Goal: Use online tool/utility: Utilize a website feature to perform a specific function

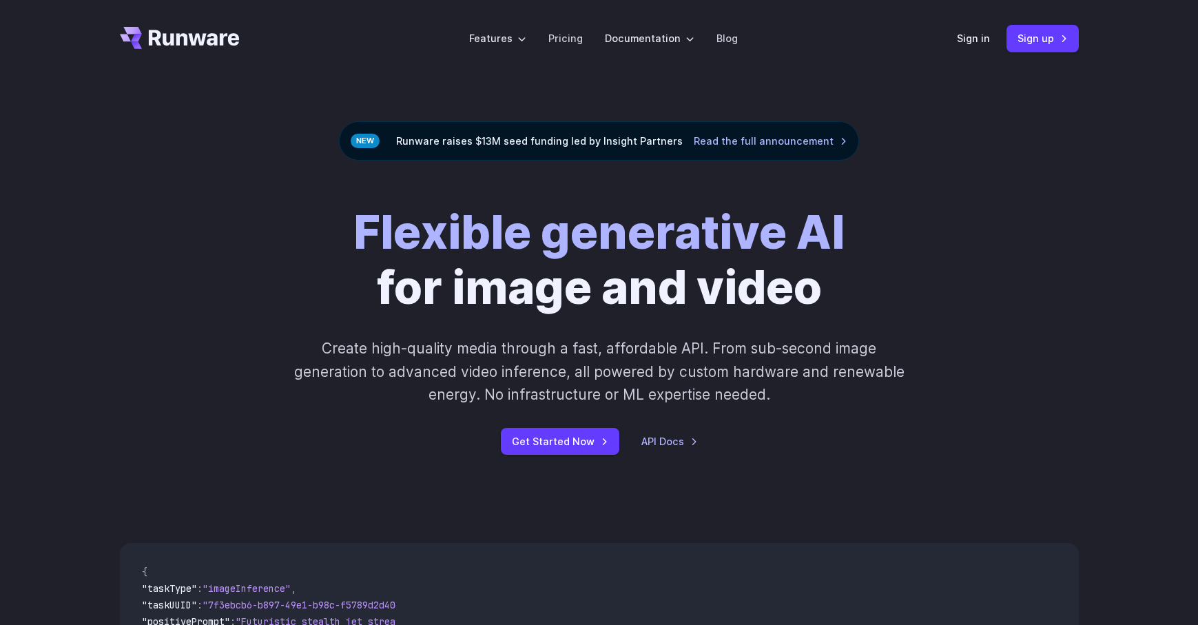
click at [973, 29] on div "Sign in Sign up" at bounding box center [1018, 38] width 122 height 27
click at [984, 55] on header "Features Tasks Image generation Video generation Sonic Inference Engine™ Models…" at bounding box center [599, 38] width 992 height 77
click at [977, 33] on link "Sign in" at bounding box center [973, 38] width 33 height 16
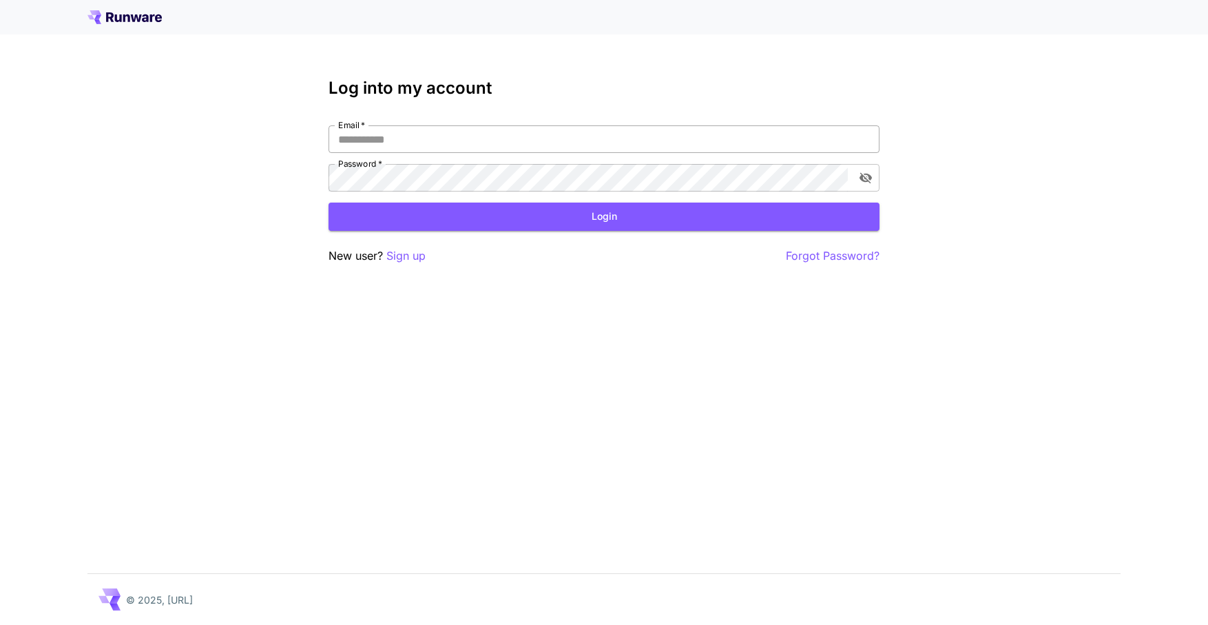
click at [504, 131] on input "Email   *" at bounding box center [604, 139] width 551 height 28
type input "**********"
click at [415, 238] on div "**********" at bounding box center [604, 172] width 551 height 186
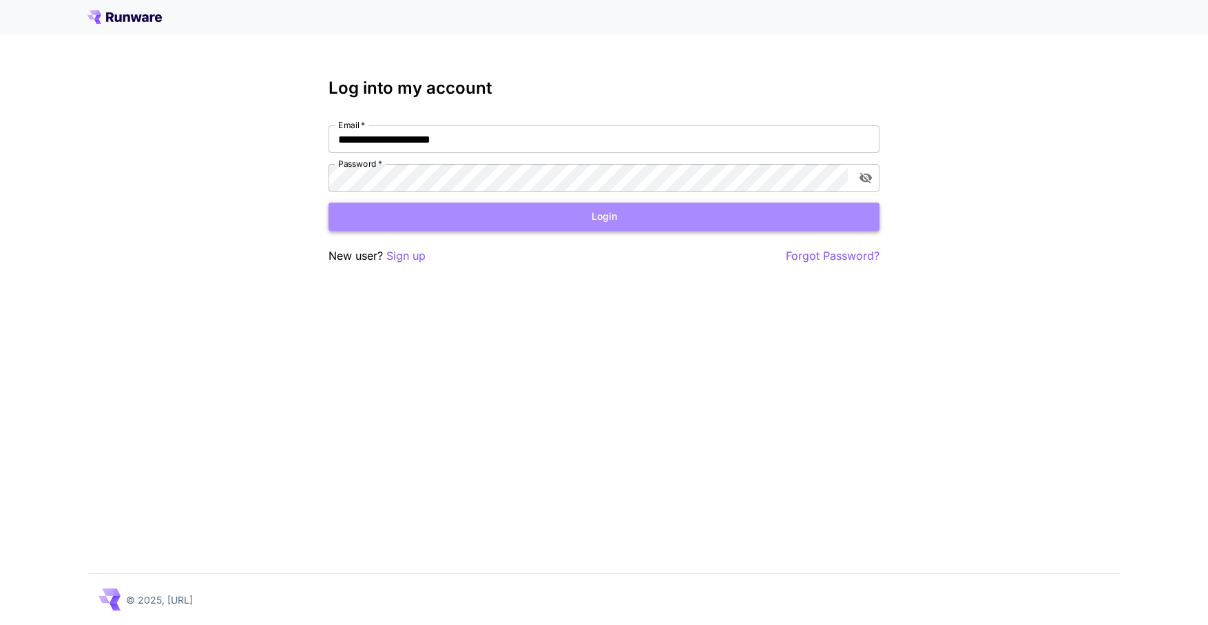
click at [422, 222] on button "Login" at bounding box center [604, 217] width 551 height 28
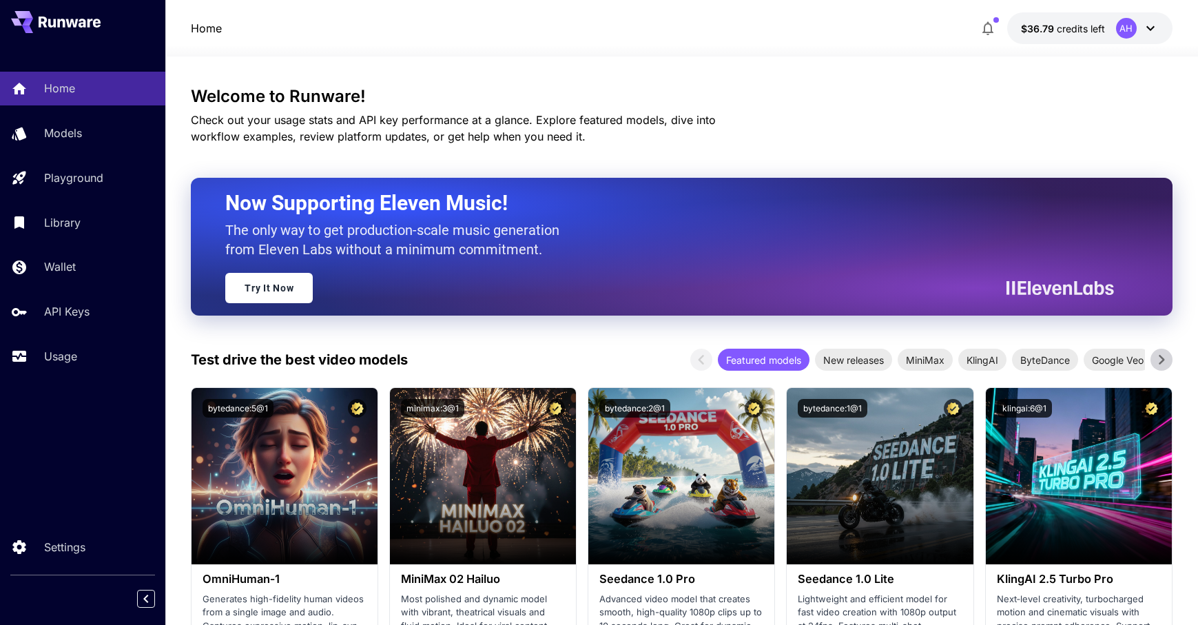
click at [271, 475] on span "Launch in Playground" at bounding box center [276, 476] width 103 height 12
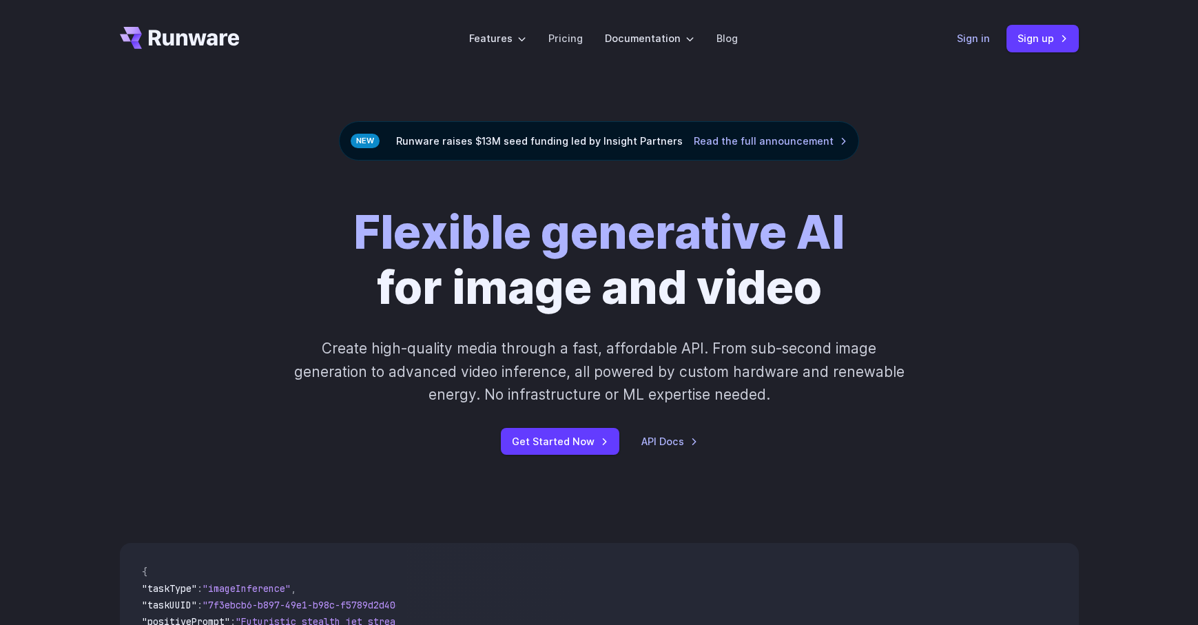
click at [969, 37] on link "Sign in" at bounding box center [973, 38] width 33 height 16
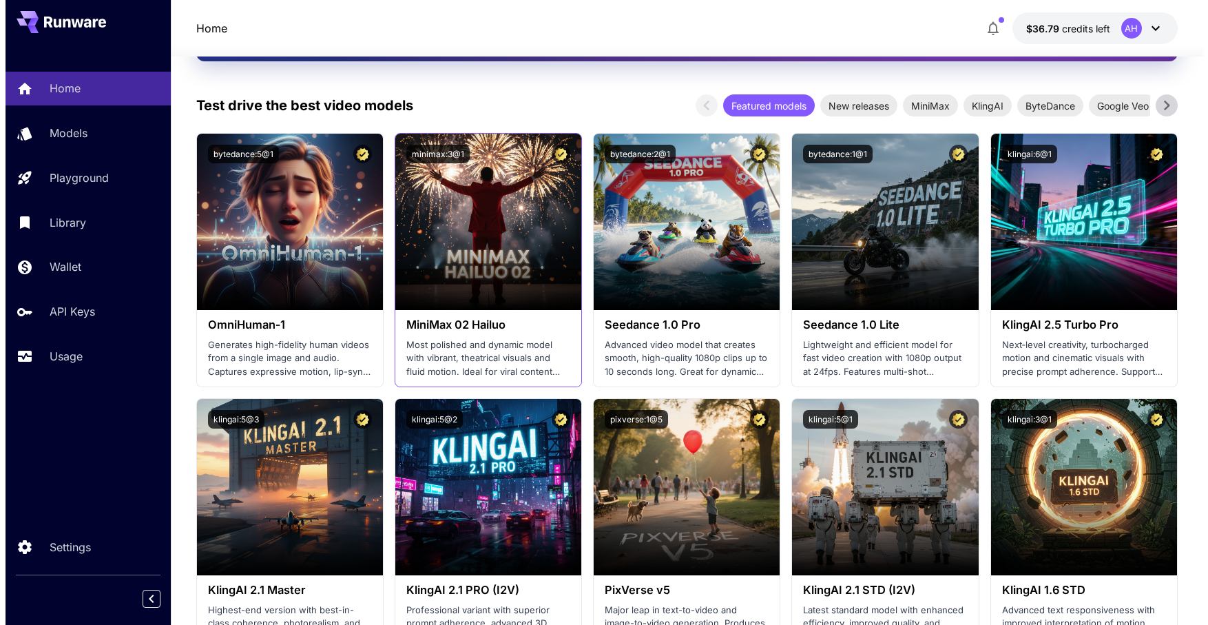
scroll to position [290, 0]
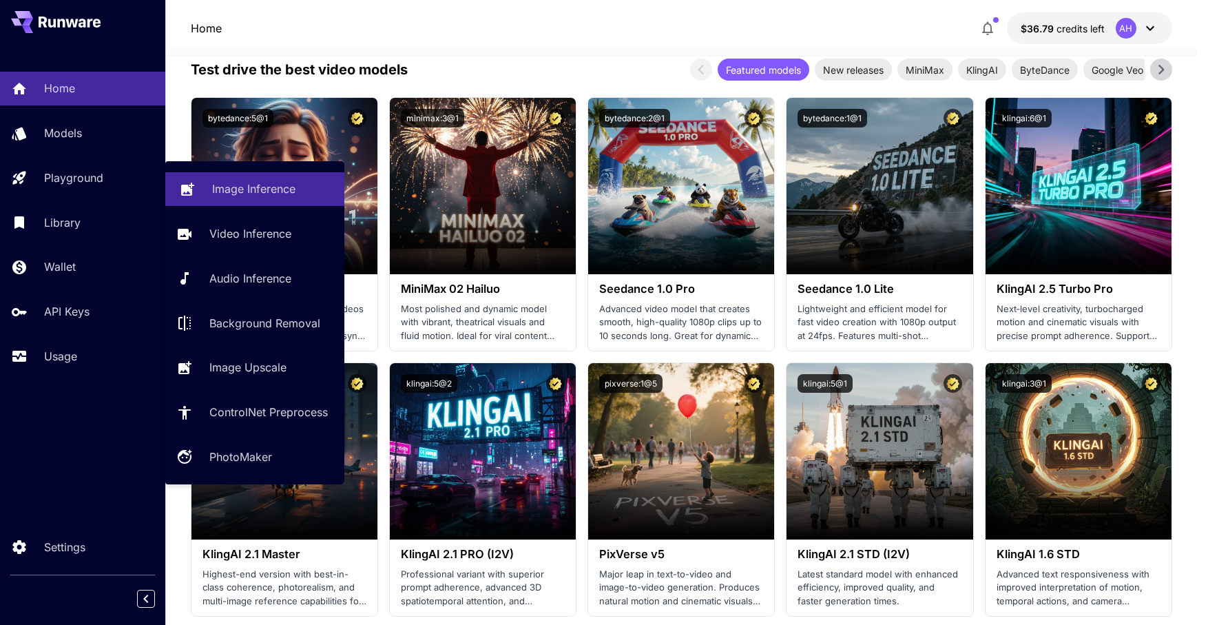
click at [274, 190] on p "Image Inference" at bounding box center [253, 188] width 83 height 17
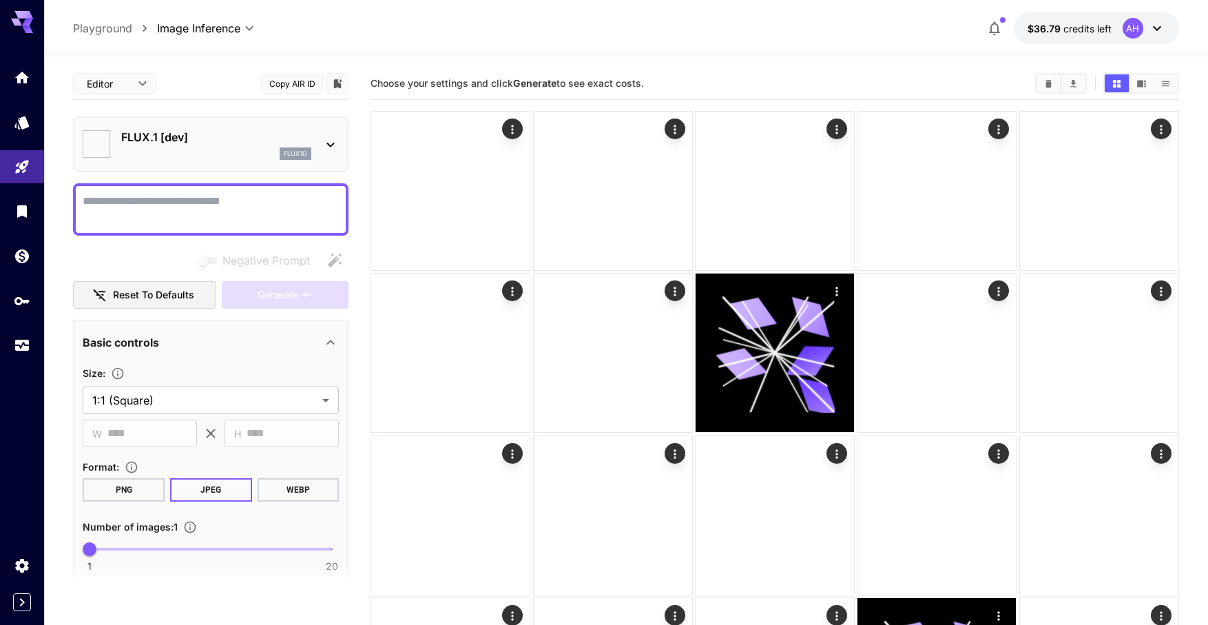
type input "**********"
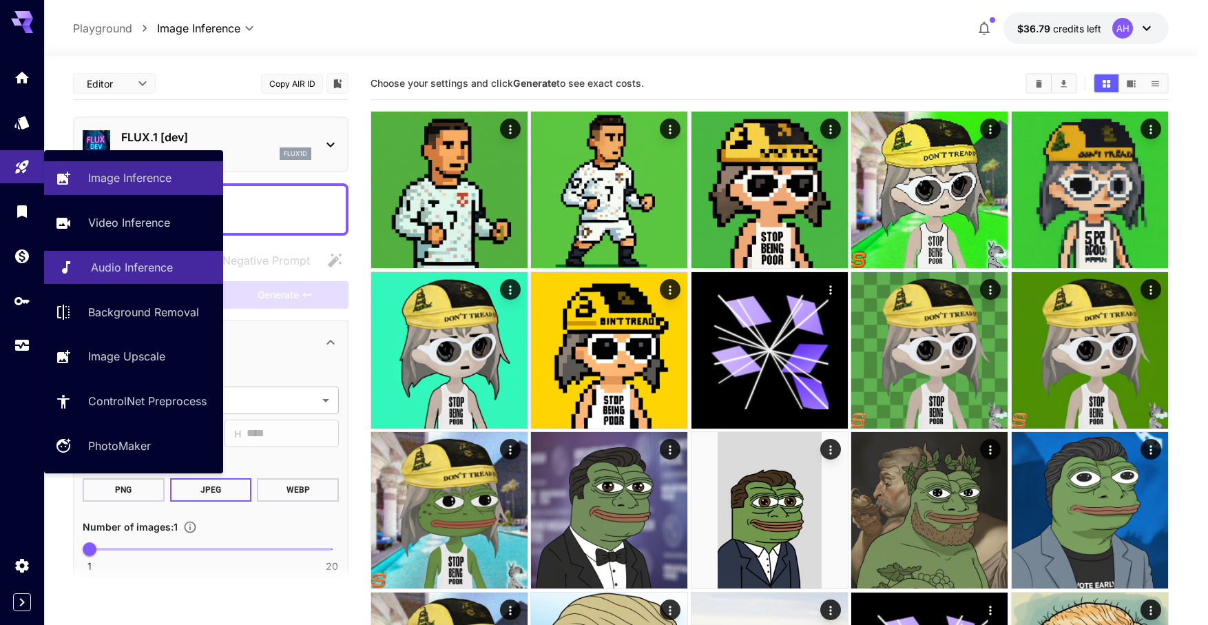
click at [121, 260] on p "Audio Inference" at bounding box center [132, 267] width 82 height 17
type input "**********"
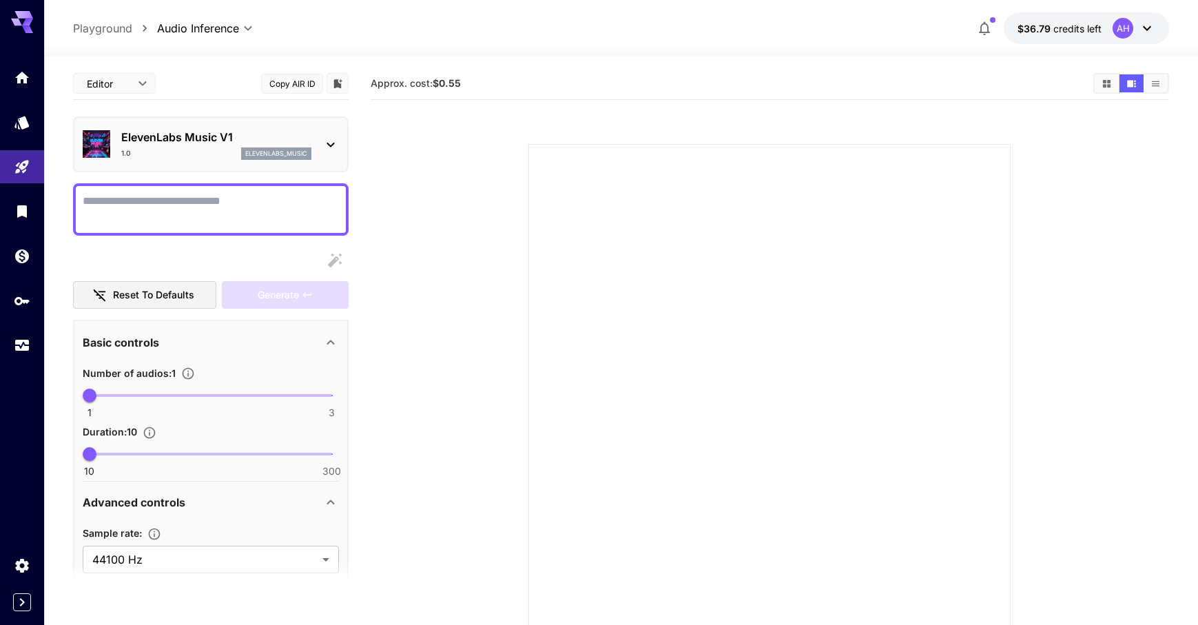
click at [298, 133] on p "ElevenLabs Music V1" at bounding box center [216, 137] width 190 height 17
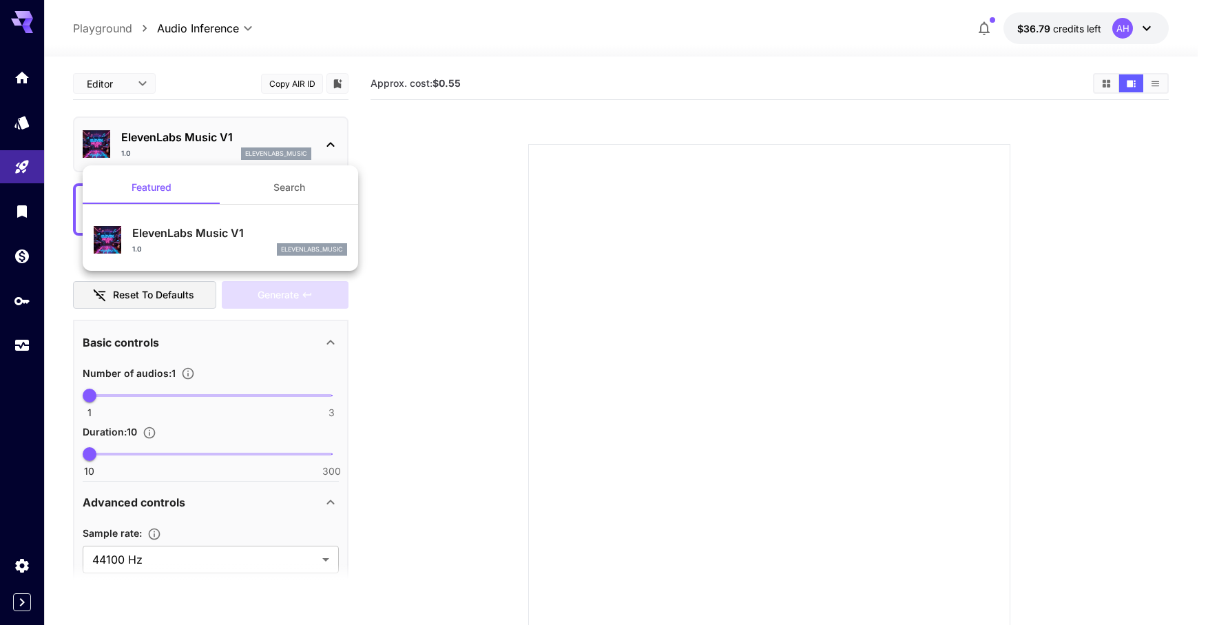
click at [468, 254] on div at bounding box center [604, 312] width 1208 height 625
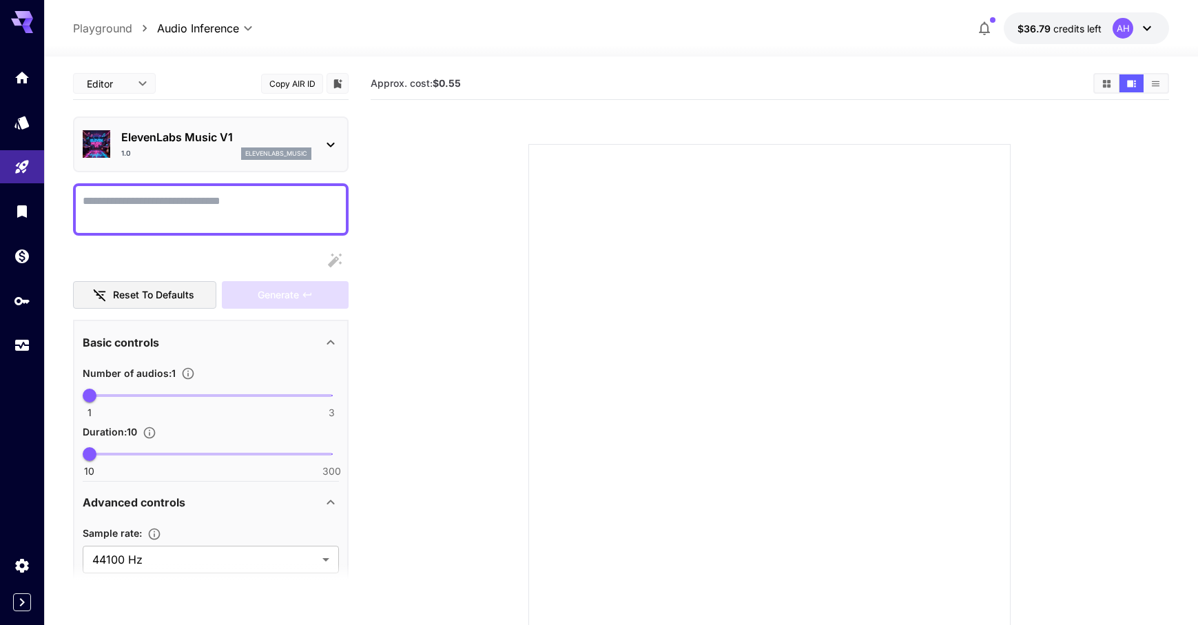
click at [470, 243] on section at bounding box center [770, 368] width 718 height 515
click at [307, 149] on p "elevenlabs_music" at bounding box center [276, 154] width 62 height 10
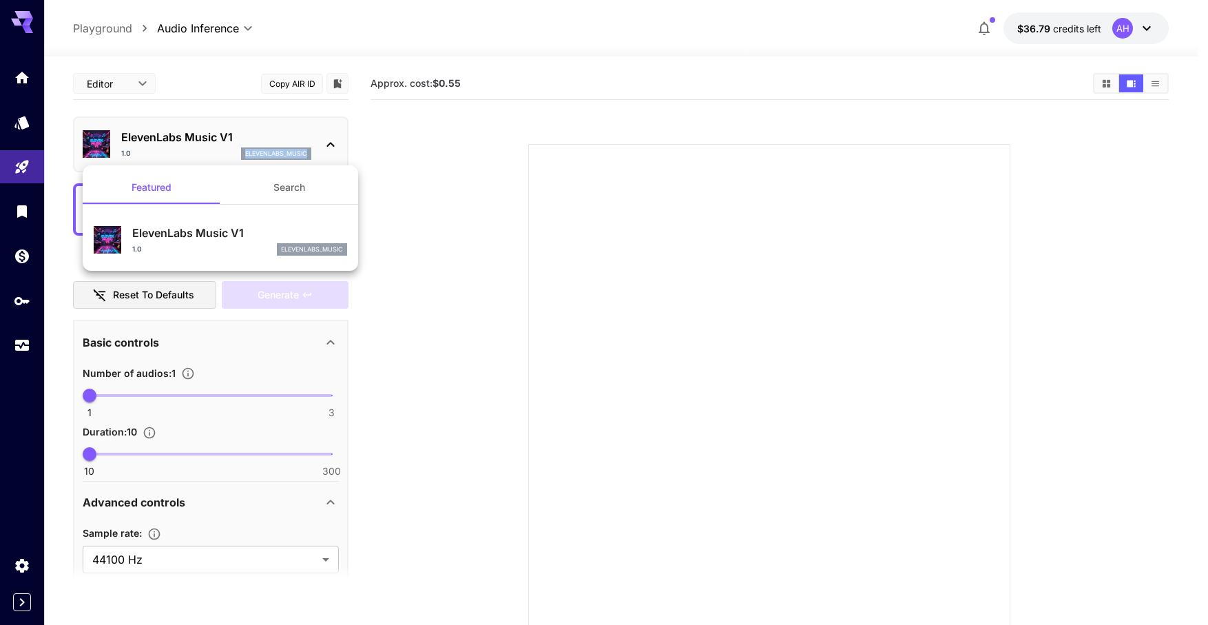
click at [304, 185] on button "Search" at bounding box center [289, 187] width 138 height 33
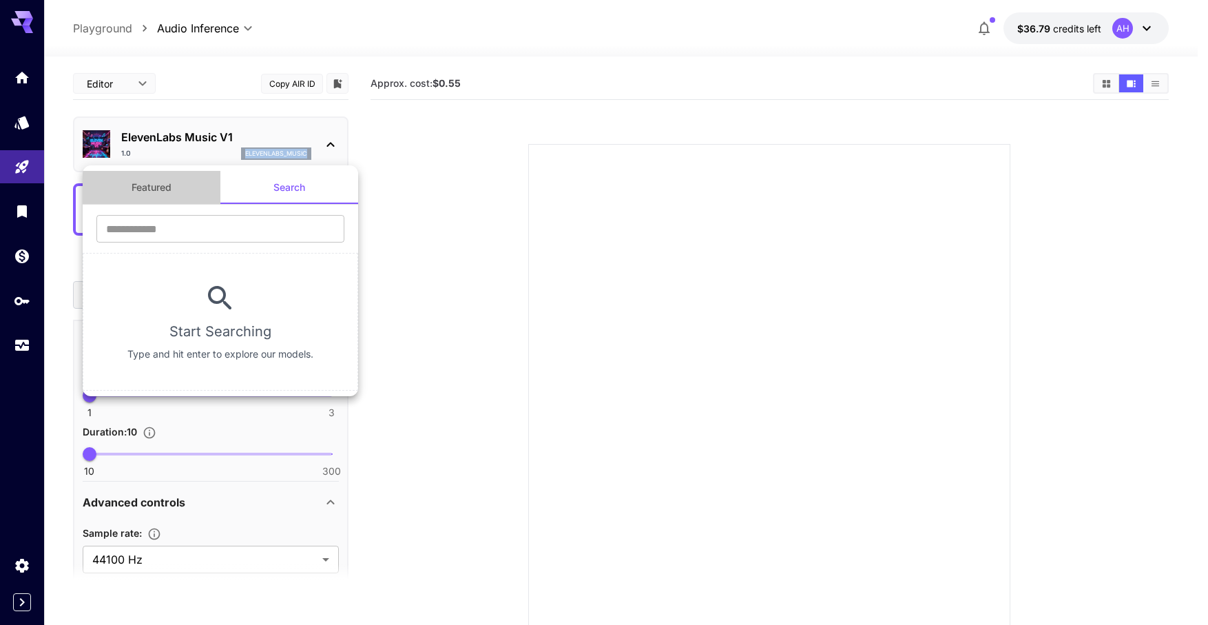
click at [180, 182] on button "Featured" at bounding box center [152, 187] width 138 height 33
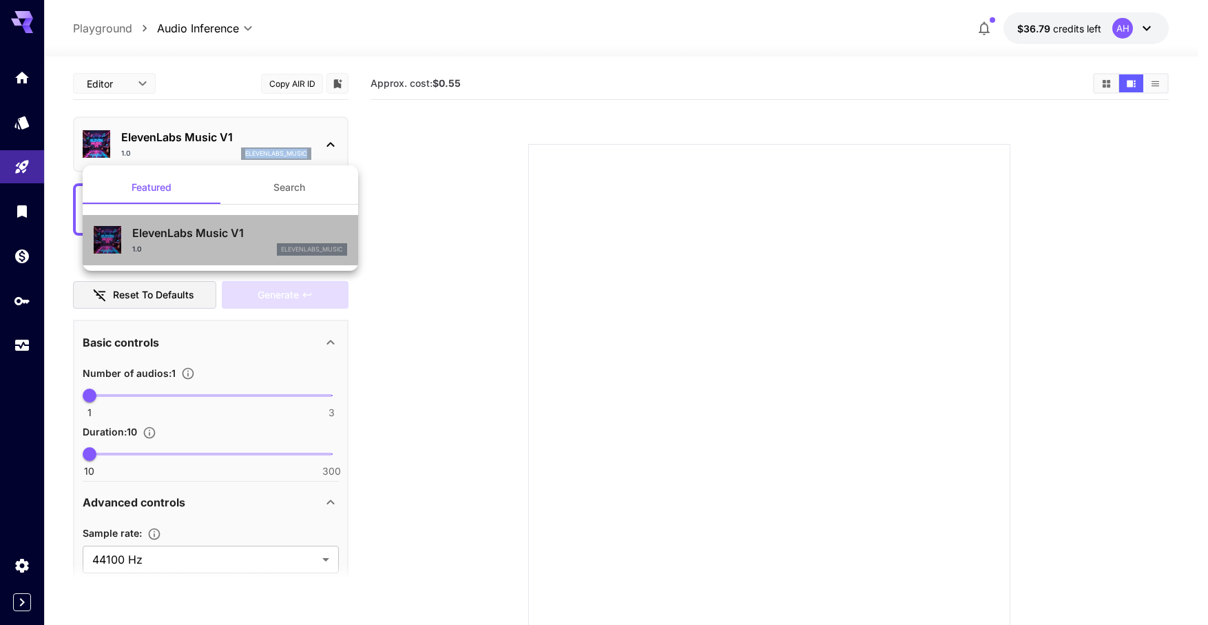
click at [196, 240] on p "ElevenLabs Music V1" at bounding box center [239, 233] width 215 height 17
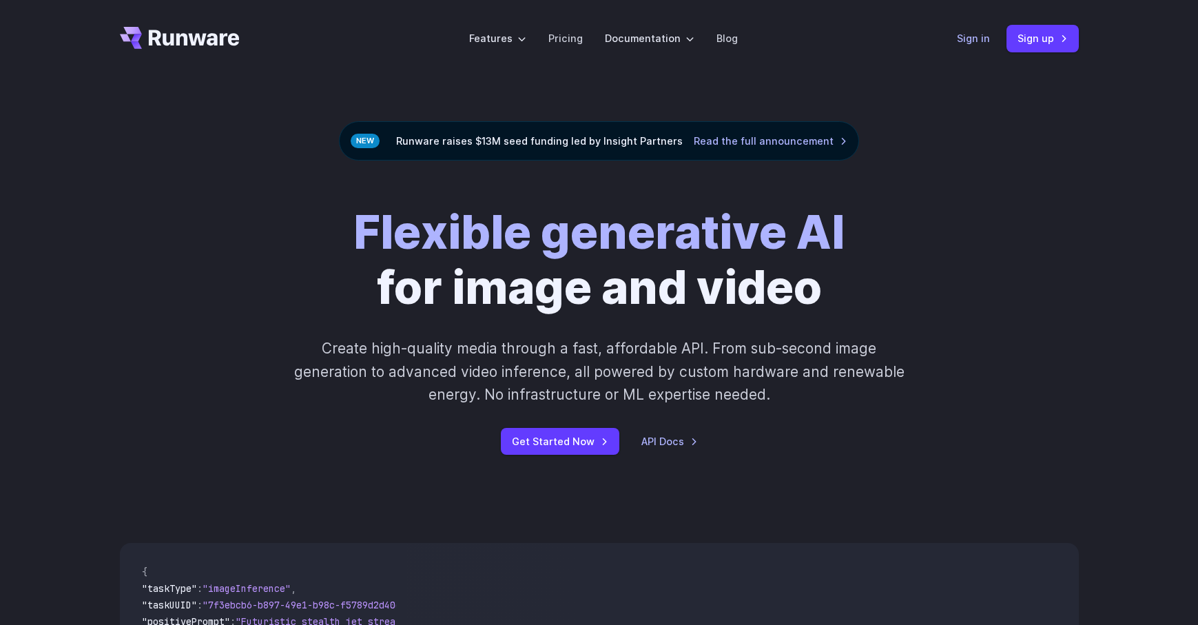
click at [986, 37] on link "Sign in" at bounding box center [973, 38] width 33 height 16
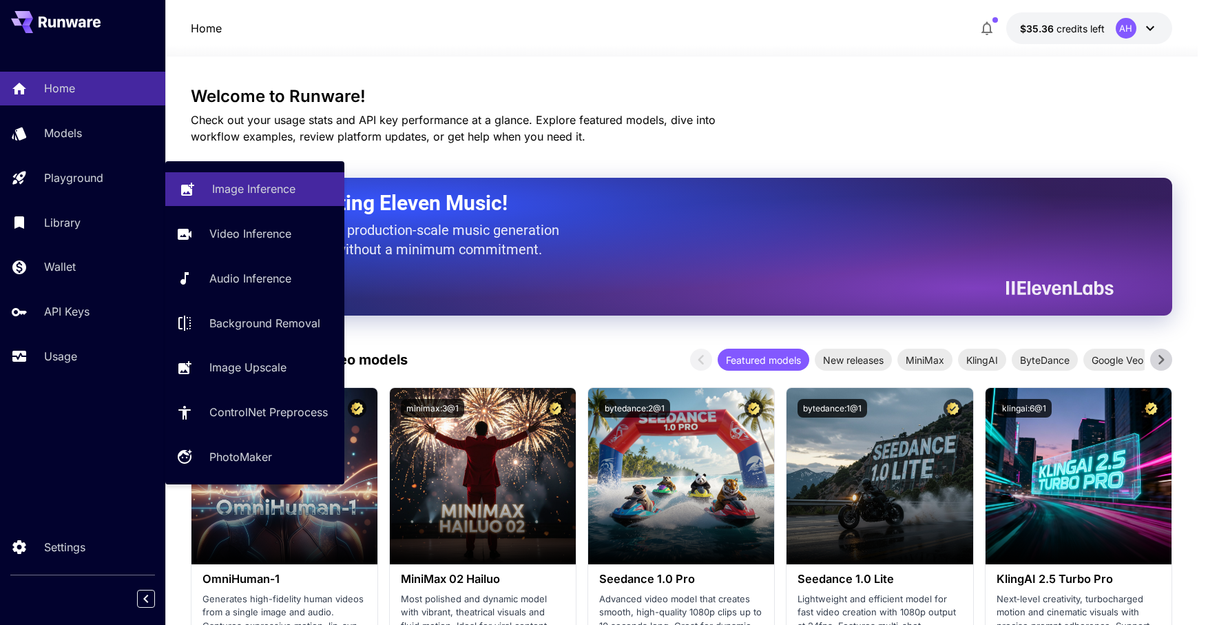
click at [231, 190] on p "Image Inference" at bounding box center [253, 188] width 83 height 17
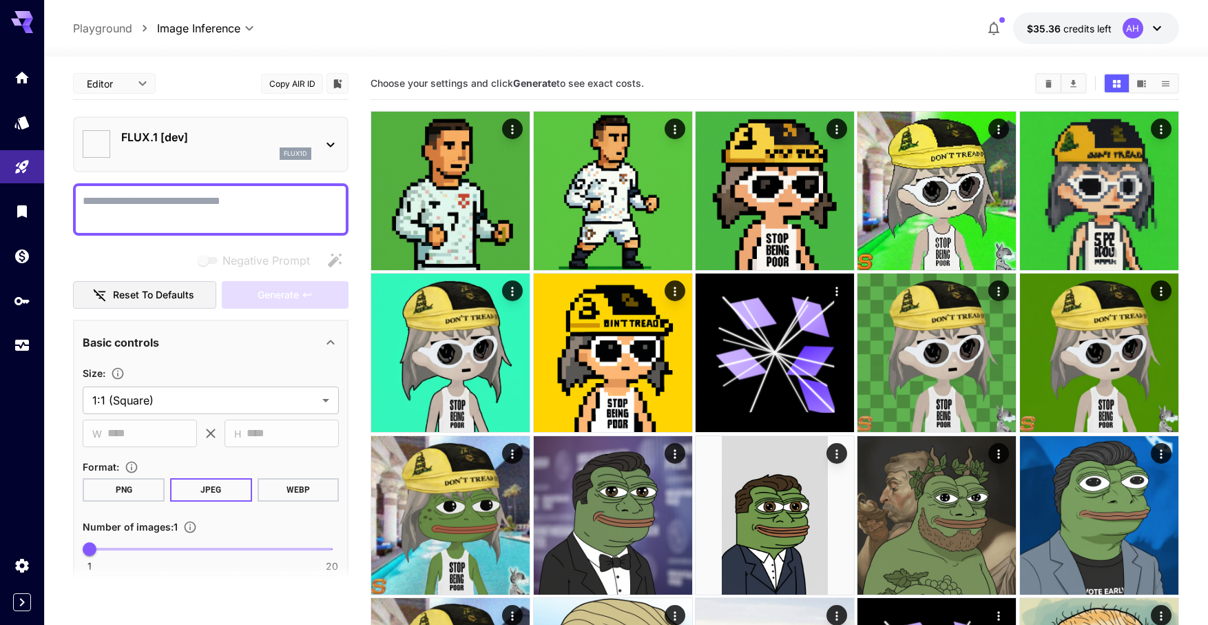
type input "**********"
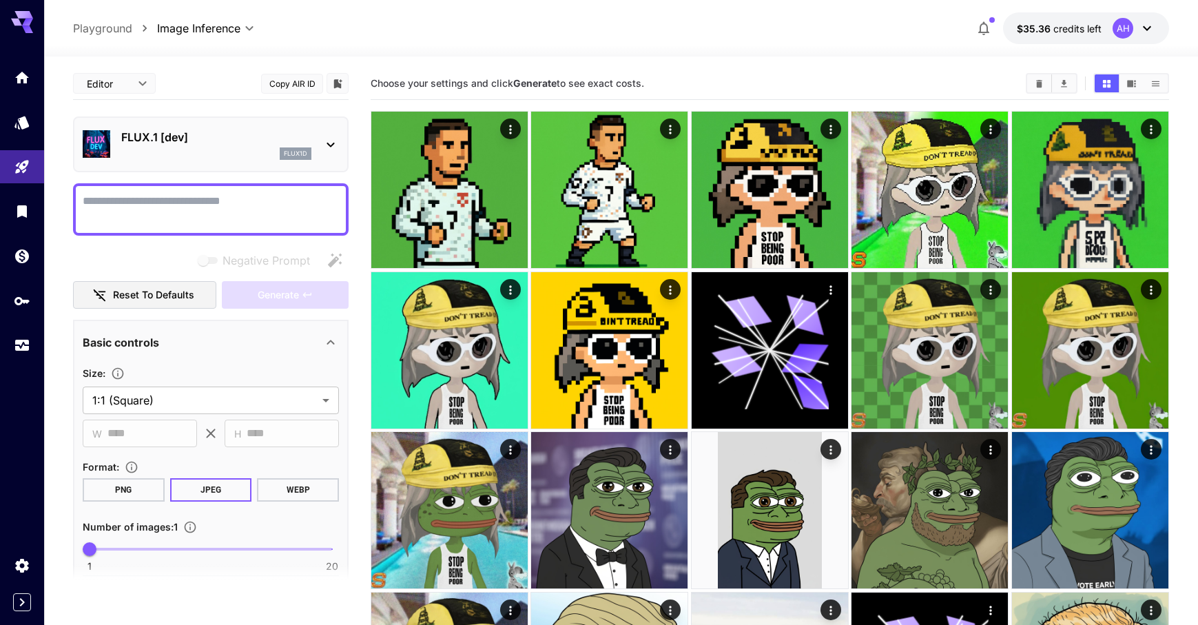
click at [195, 145] on div "FLUX.1 [dev] flux1d" at bounding box center [216, 144] width 190 height 31
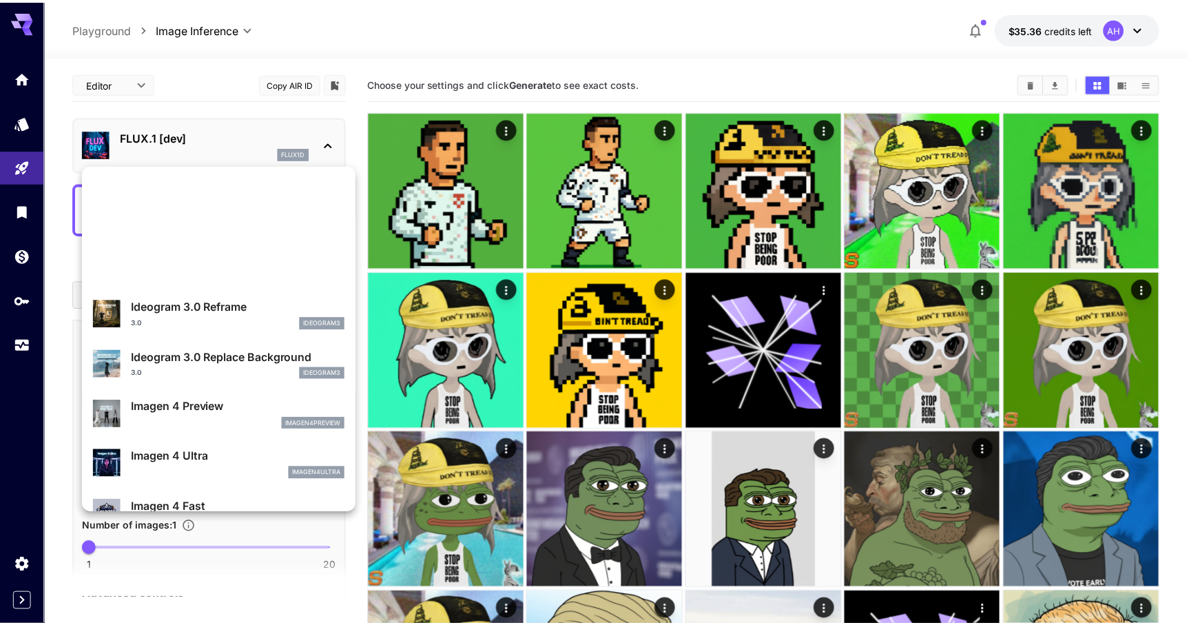
scroll to position [639, 0]
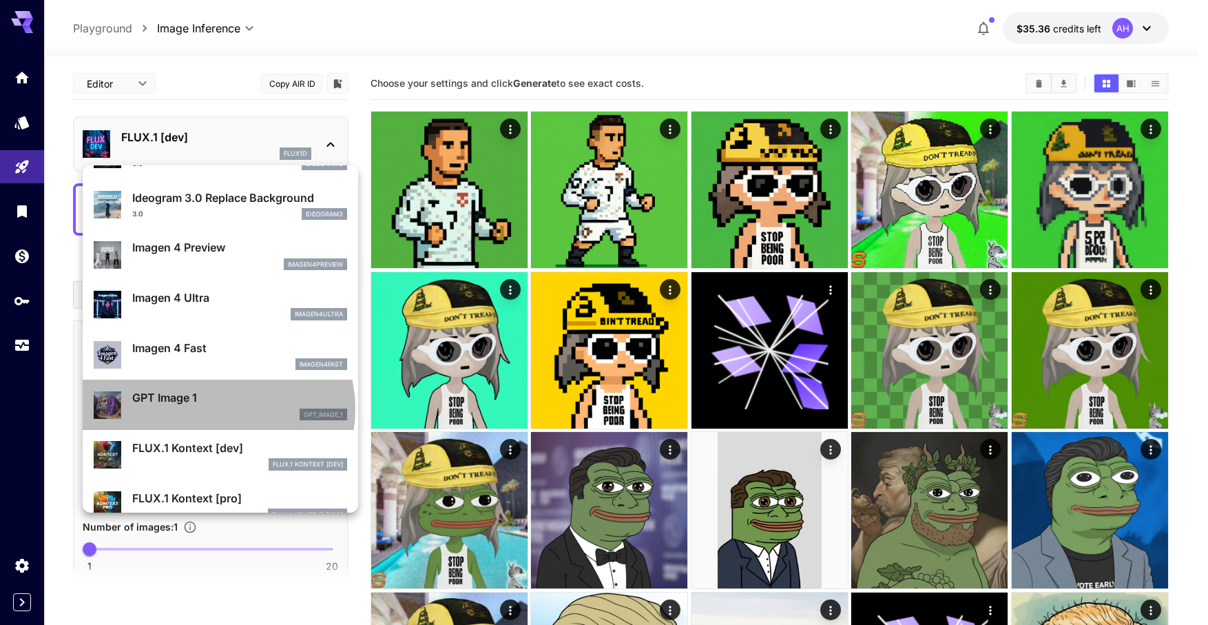
click at [217, 408] on div "gpt_image_1" at bounding box center [239, 414] width 215 height 12
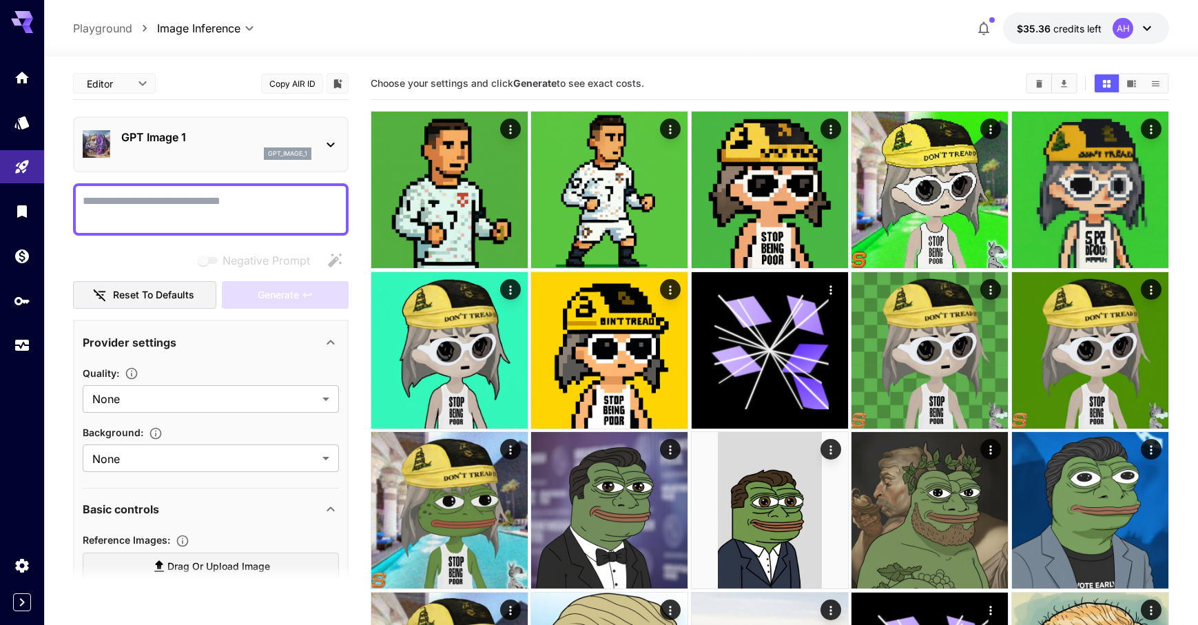
scroll to position [311, 0]
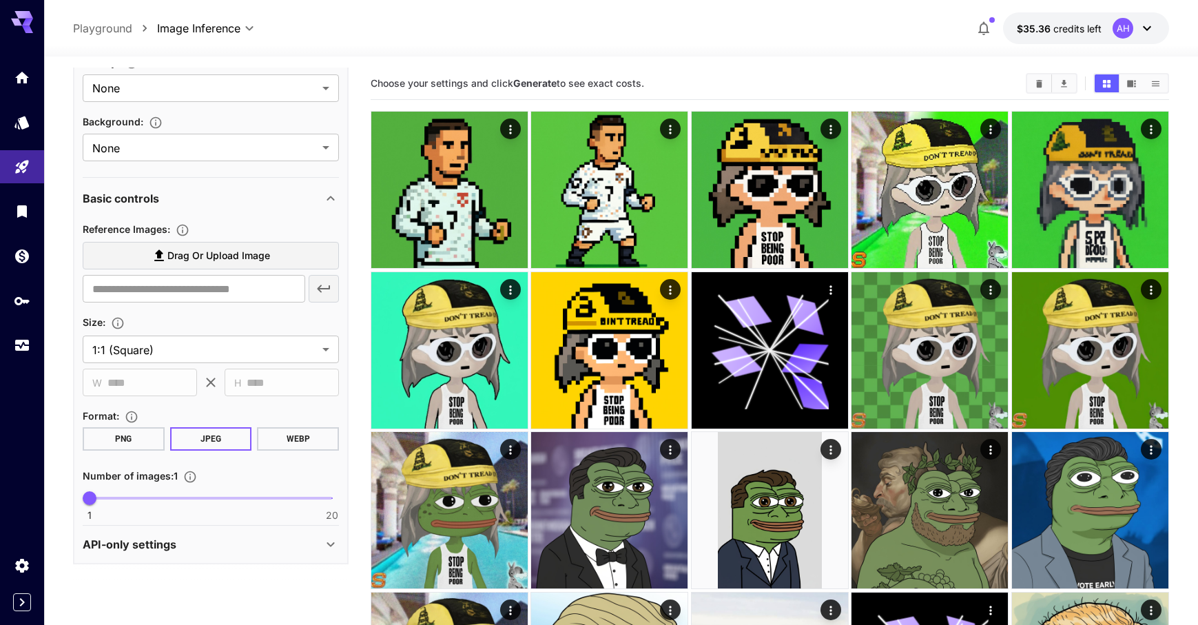
click at [194, 267] on label "Drag or upload image" at bounding box center [211, 256] width 256 height 28
click at [0, 0] on input "Drag or upload image" at bounding box center [0, 0] width 0 height 0
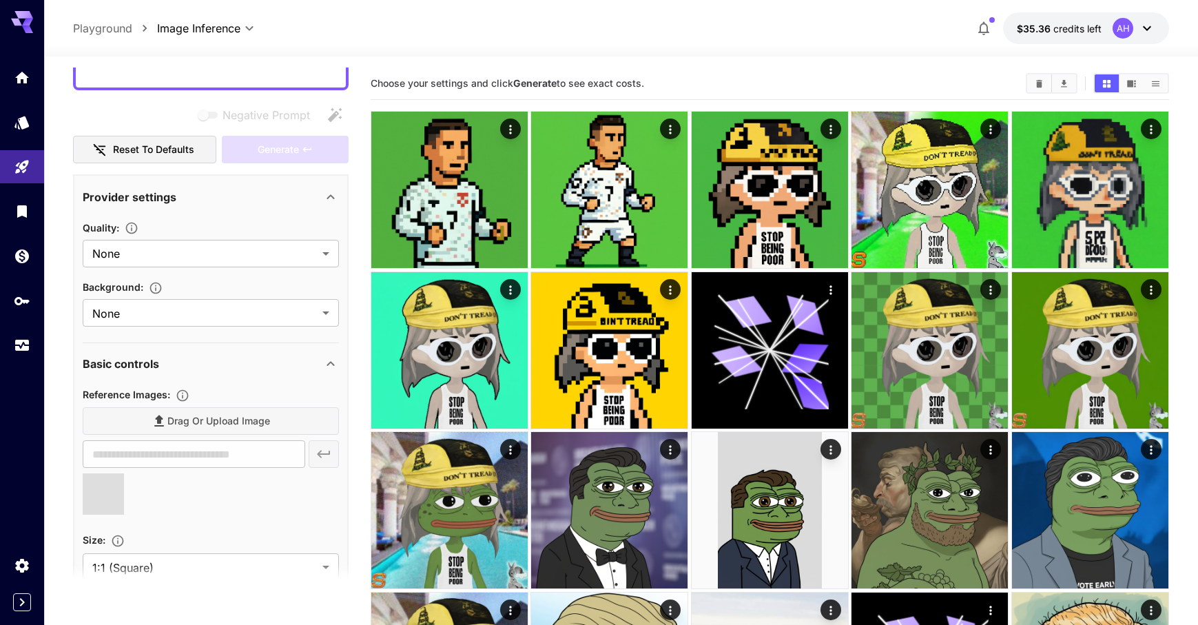
scroll to position [0, 0]
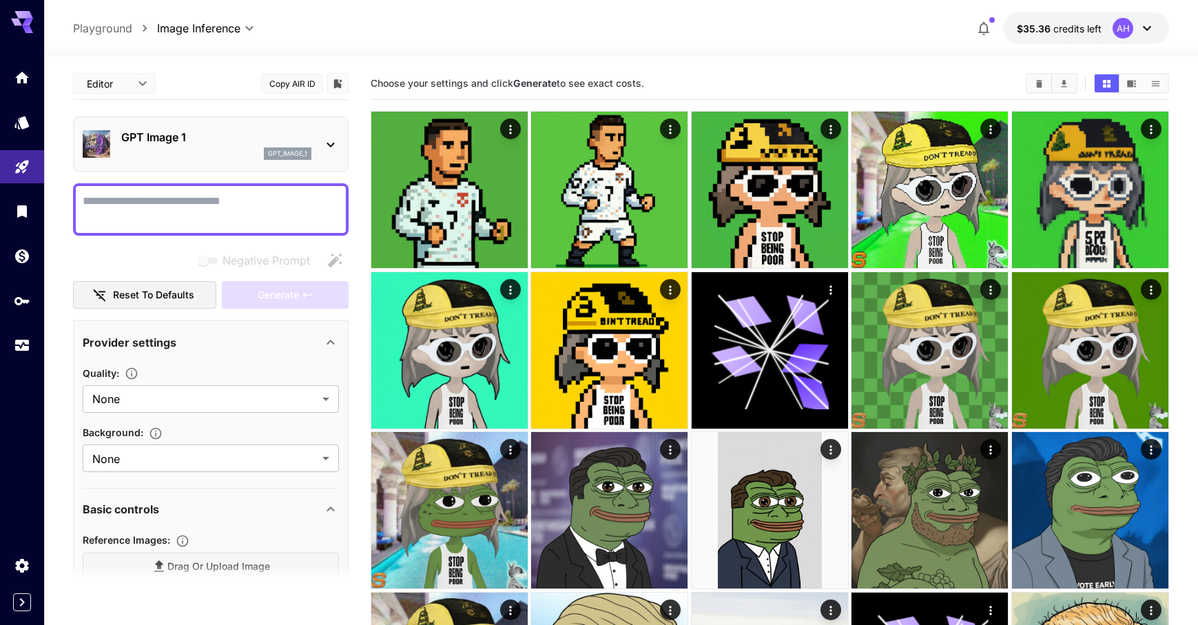
click at [137, 218] on textarea "Negative Prompt" at bounding box center [211, 209] width 256 height 33
type input "**********"
paste textarea "**********"
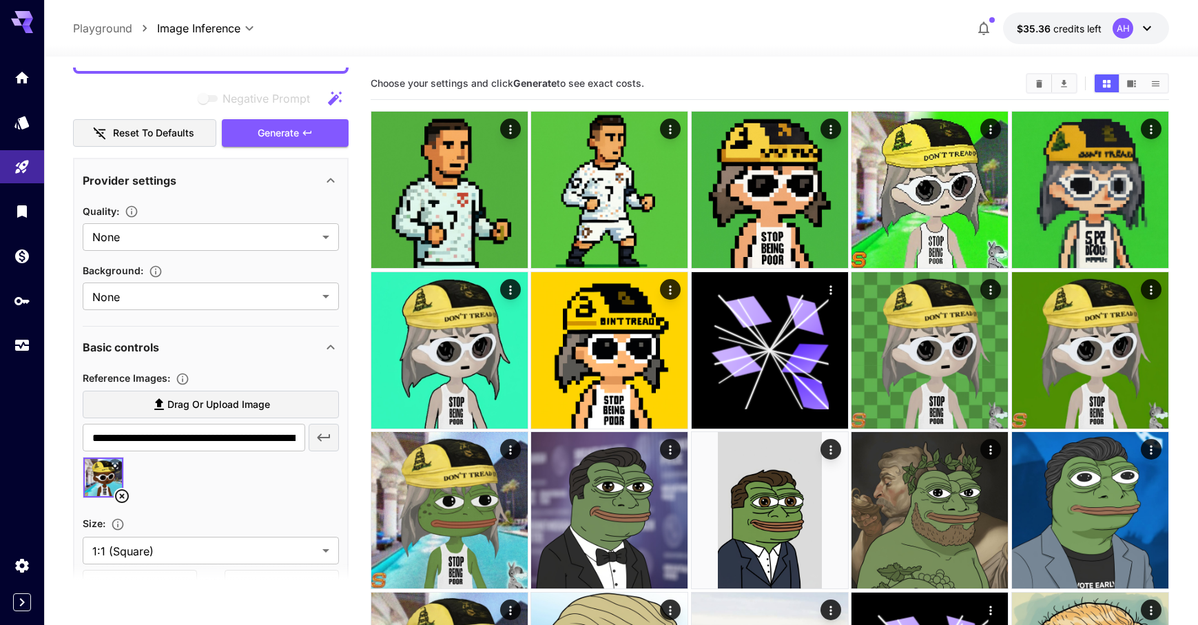
scroll to position [3, 0]
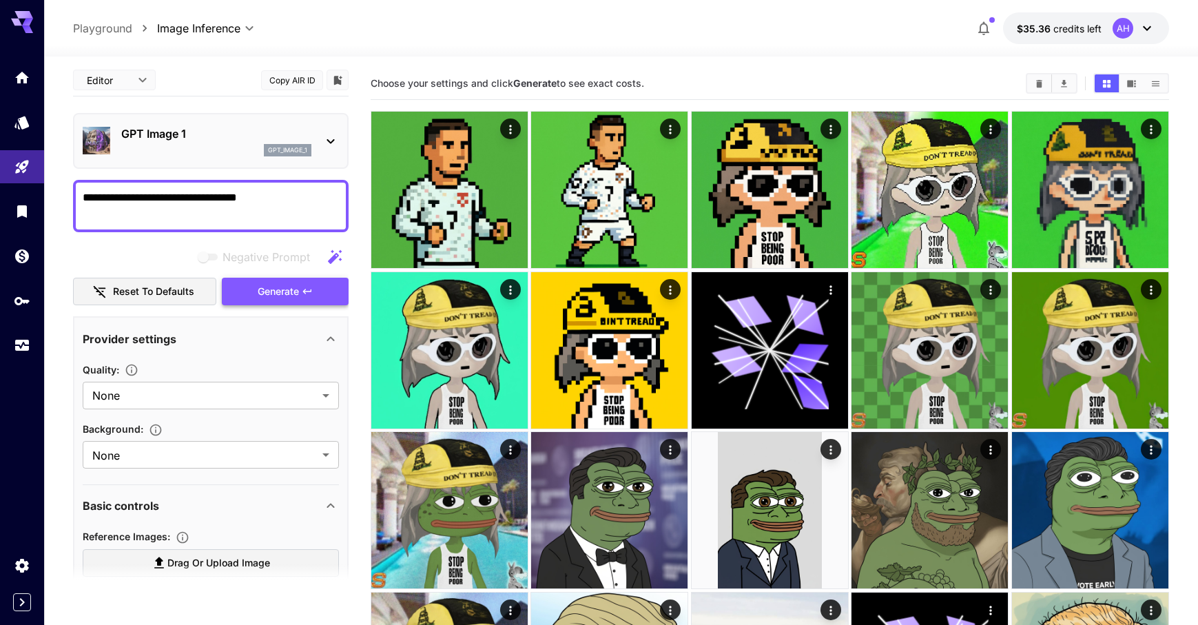
click at [311, 293] on icon "button" at bounding box center [307, 291] width 11 height 11
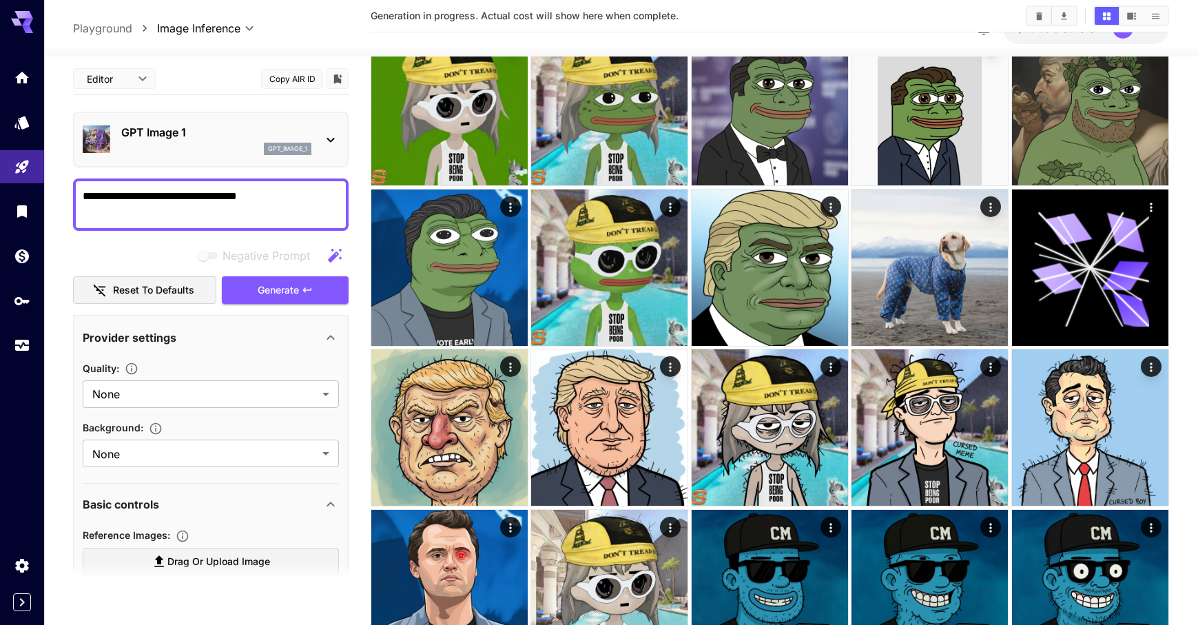
scroll to position [0, 0]
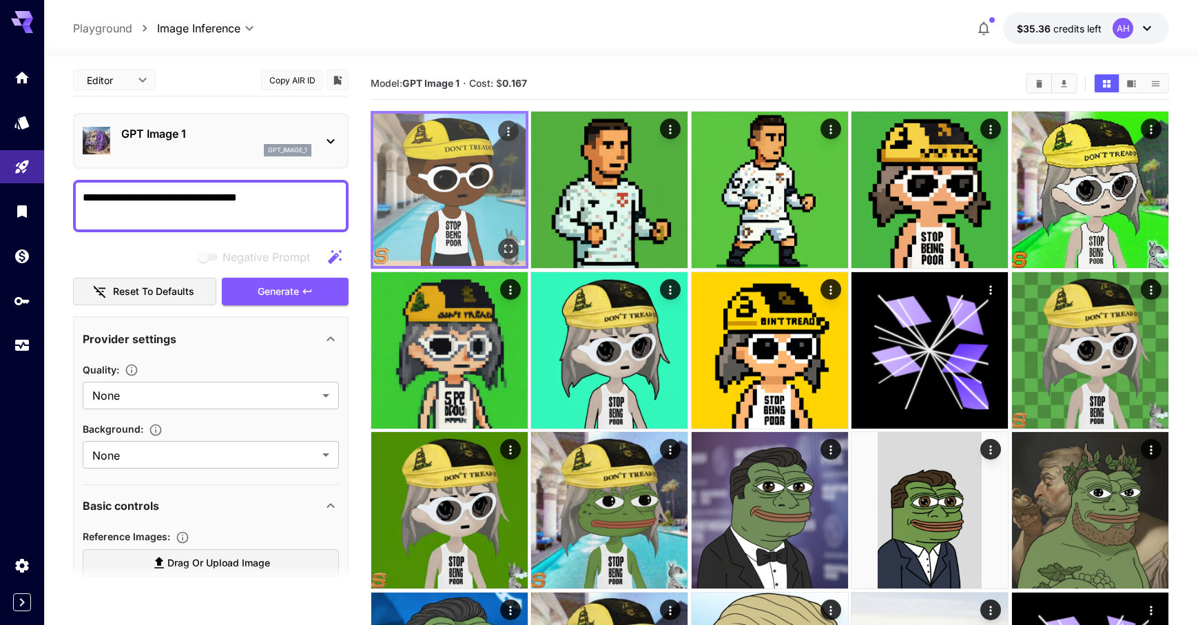
click at [494, 181] on img at bounding box center [449, 190] width 152 height 152
click at [442, 204] on img at bounding box center [449, 190] width 152 height 152
click at [509, 128] on icon "Actions" at bounding box center [509, 131] width 2 height 9
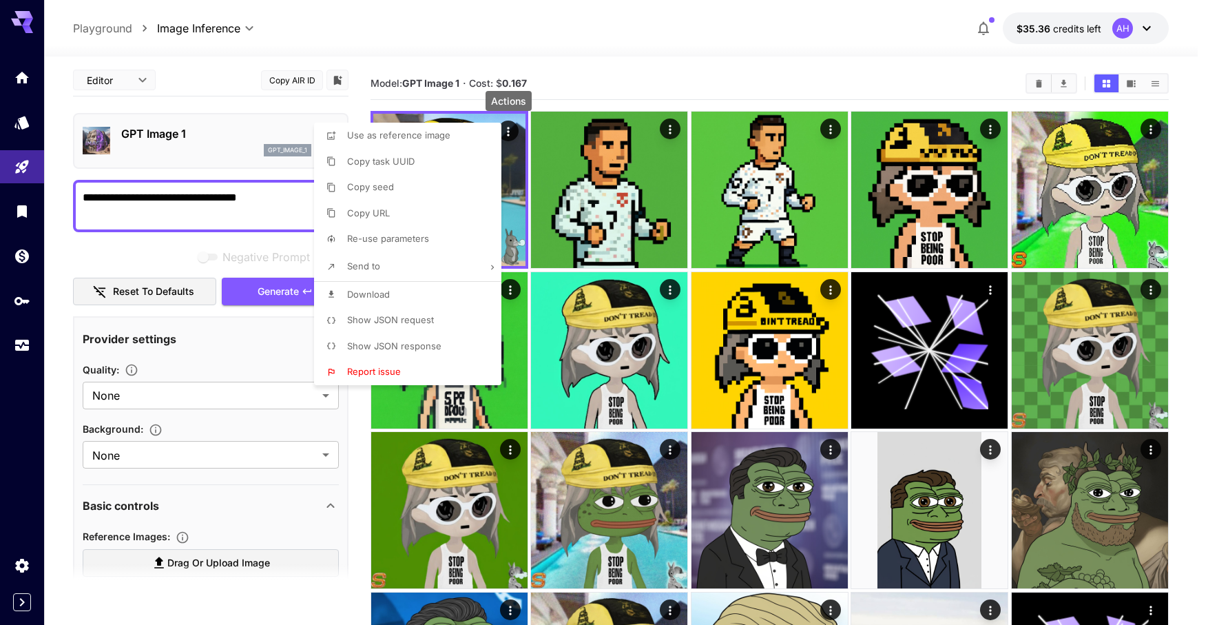
click at [383, 290] on span "Download" at bounding box center [368, 294] width 43 height 11
click at [717, 65] on div at bounding box center [604, 312] width 1208 height 625
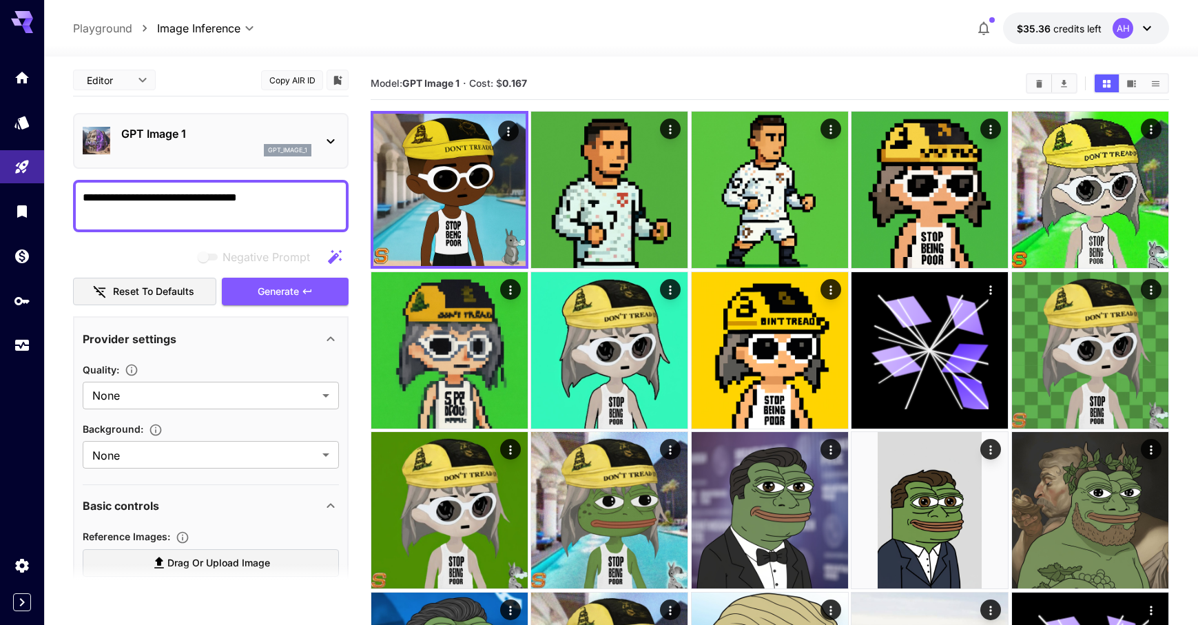
click at [313, 201] on textarea "**********" at bounding box center [211, 205] width 256 height 33
type textarea "**********"
click at [302, 295] on icon "button" at bounding box center [307, 291] width 11 height 11
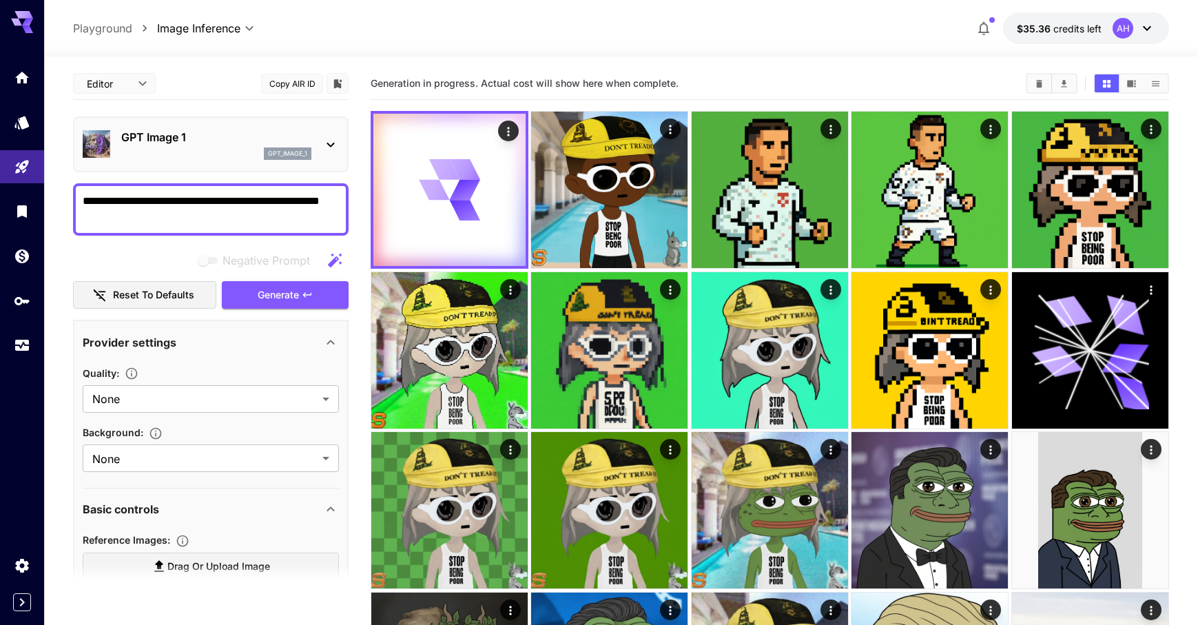
scroll to position [3, 0]
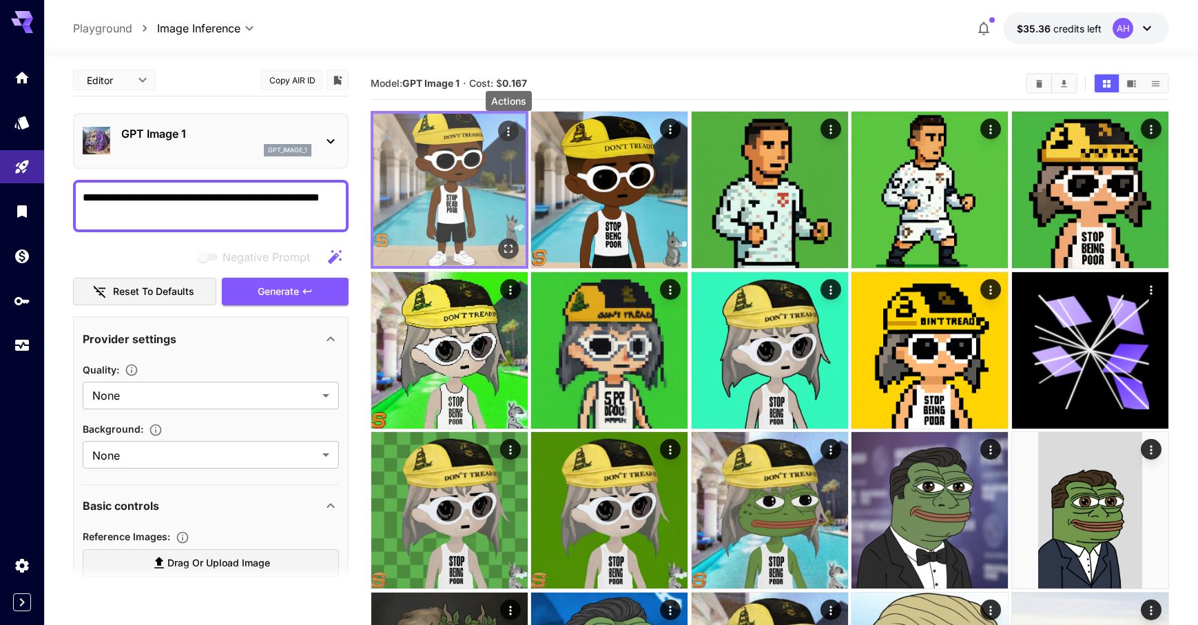
click at [506, 126] on icon "Actions" at bounding box center [508, 132] width 14 height 14
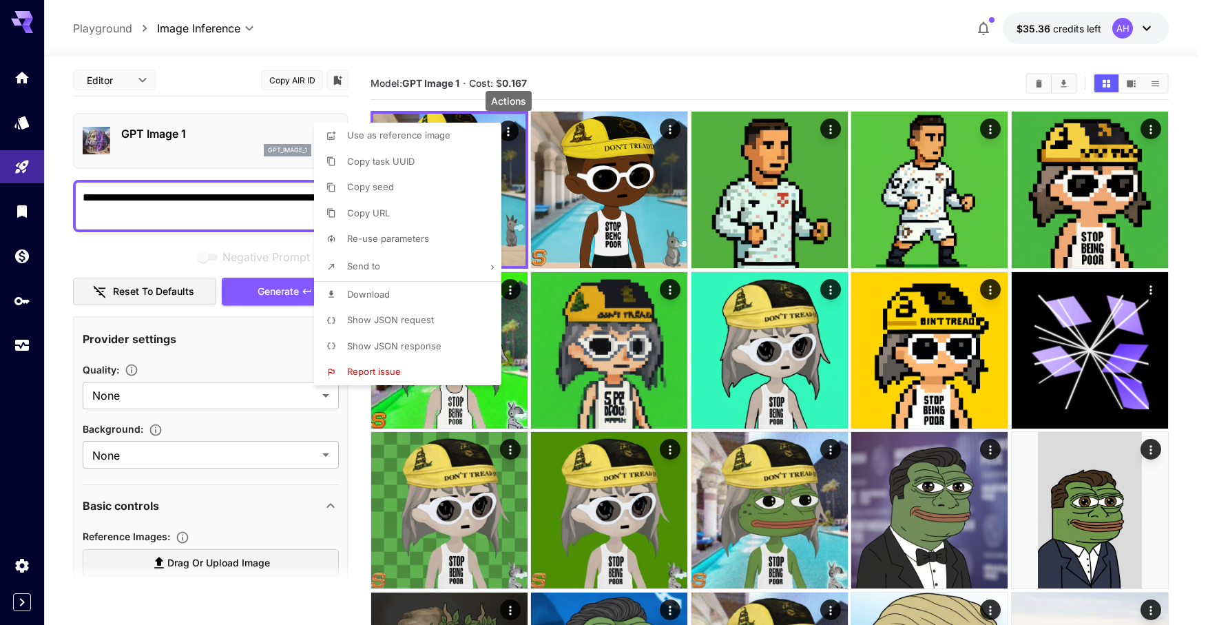
click at [404, 304] on li "Download" at bounding box center [412, 295] width 196 height 26
click at [611, 45] on div at bounding box center [604, 312] width 1208 height 625
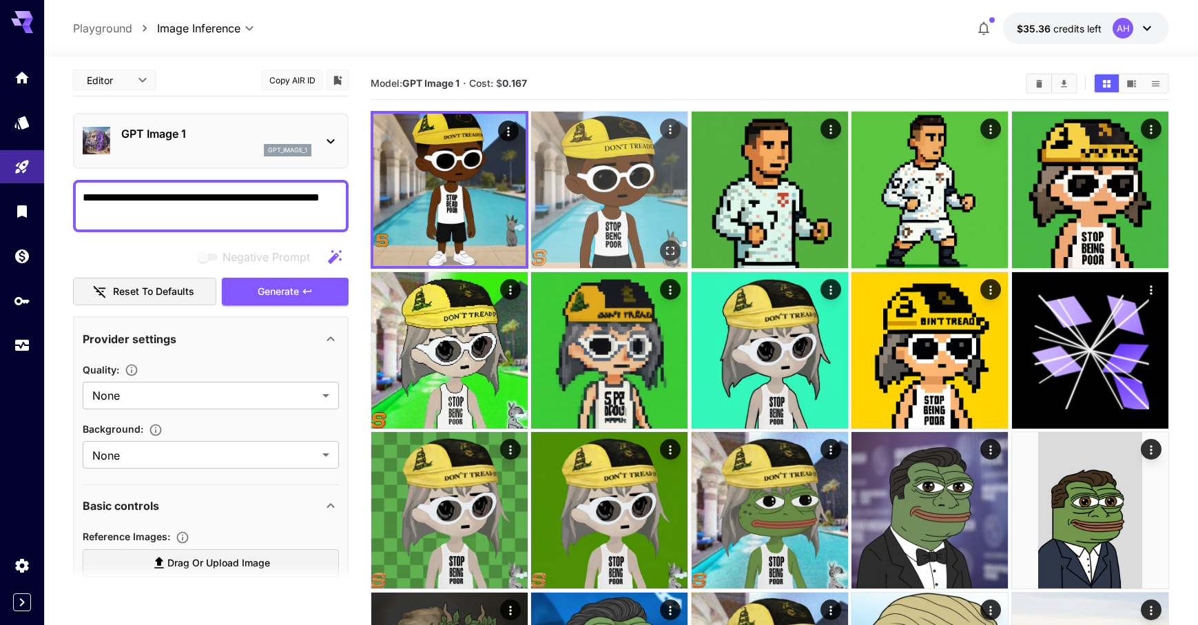
click at [629, 200] on img at bounding box center [609, 190] width 156 height 156
